Goal: Find specific page/section: Find specific page/section

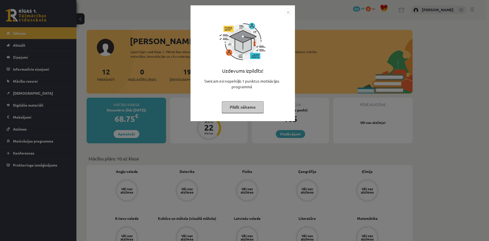
click at [237, 106] on button "Pildīt nākamo" at bounding box center [243, 107] width 42 height 12
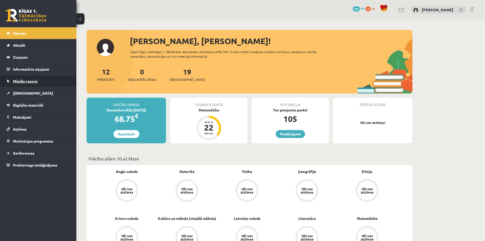
click at [31, 81] on span "Mācību resursi" at bounding box center [25, 81] width 25 height 5
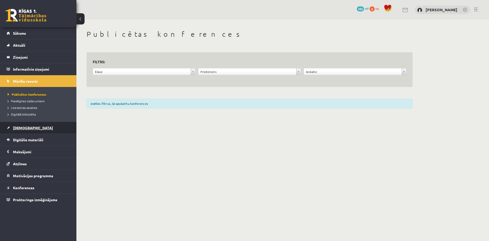
click at [34, 130] on link "[DEMOGRAPHIC_DATA]" at bounding box center [38, 128] width 63 height 12
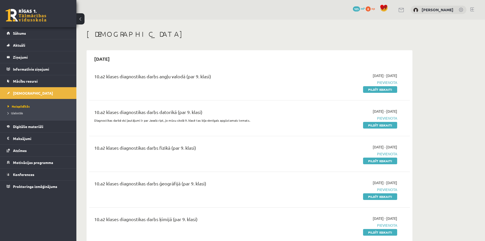
click at [360, 9] on span "105" at bounding box center [356, 8] width 7 height 5
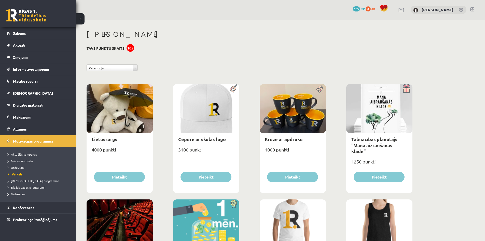
click at [23, 16] on link at bounding box center [26, 15] width 41 height 13
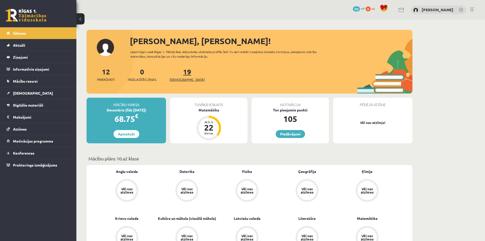
click at [177, 73] on link "19 Ieskaites" at bounding box center [187, 74] width 35 height 15
